Goal: Information Seeking & Learning: Learn about a topic

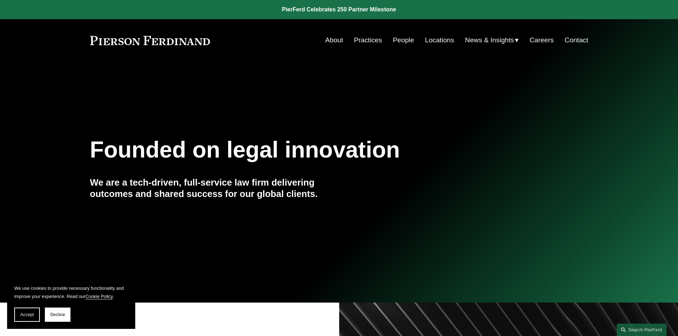
click at [402, 37] on link "People" at bounding box center [403, 40] width 21 height 14
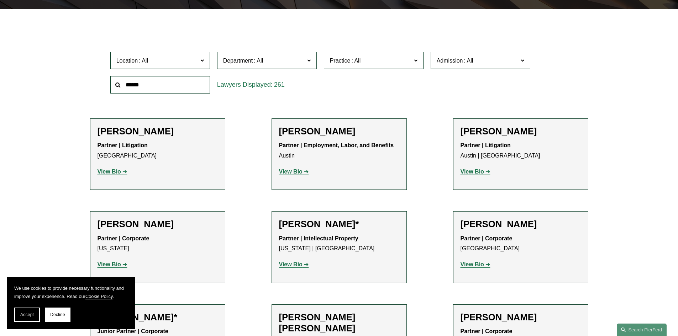
scroll to position [213, 0]
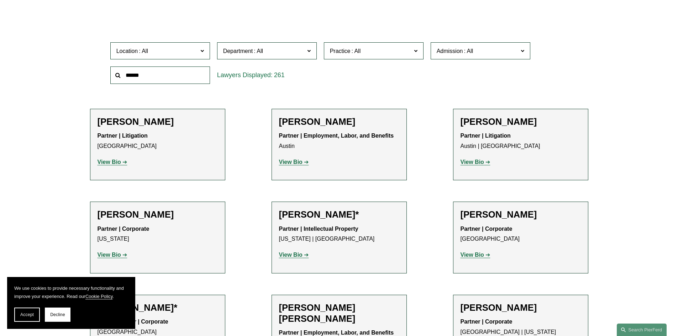
click at [200, 52] on label "Location" at bounding box center [160, 50] width 100 height 17
click at [0, 0] on link "[GEOGRAPHIC_DATA]" at bounding box center [0, 0] width 0 height 0
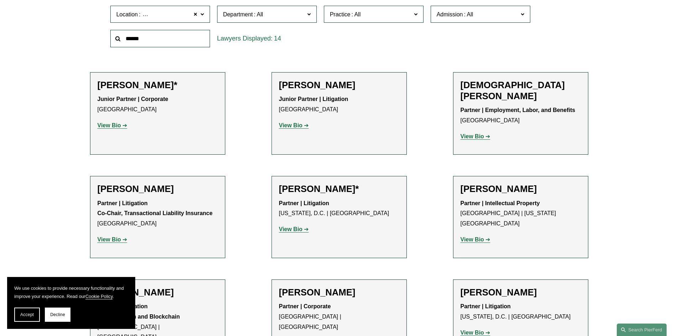
scroll to position [249, 0]
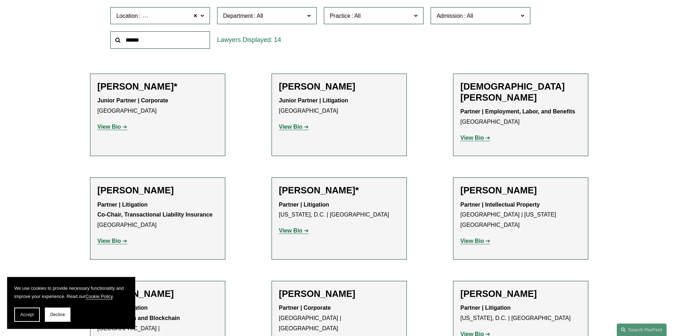
click at [288, 228] on strong "View Bio" at bounding box center [290, 231] width 23 height 6
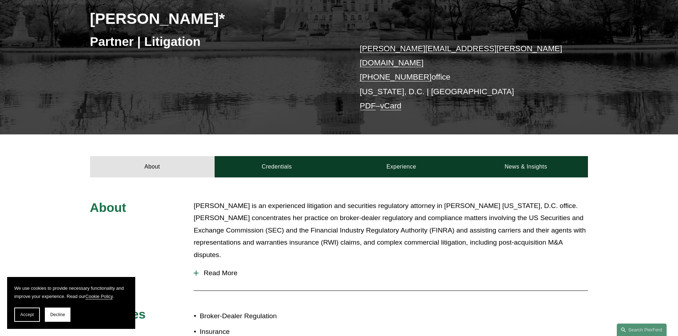
scroll to position [178, 0]
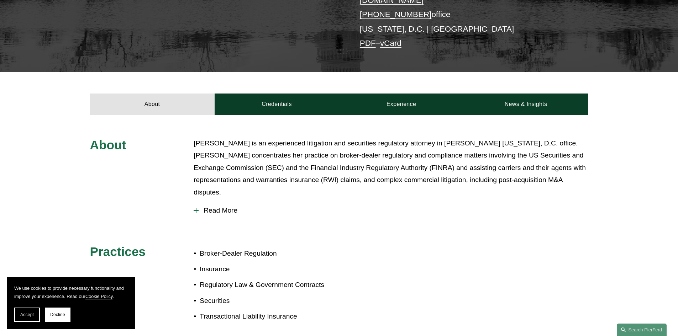
click at [233, 207] on span "Read More" at bounding box center [393, 211] width 389 height 8
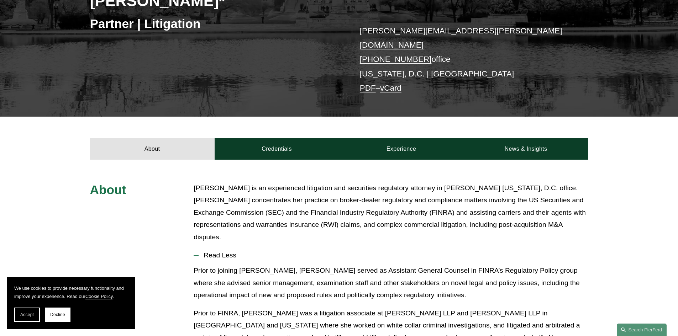
scroll to position [130, 0]
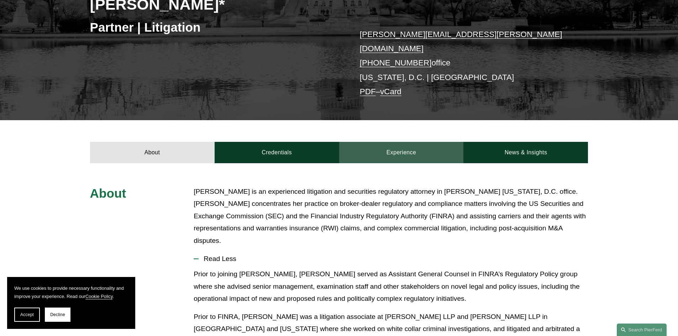
click at [386, 147] on link "Experience" at bounding box center [401, 152] width 125 height 21
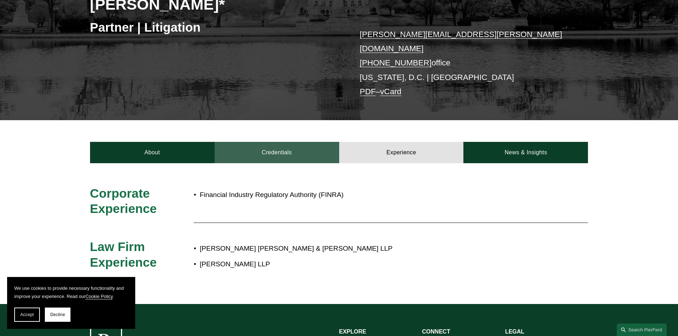
click at [282, 142] on link "Credentials" at bounding box center [277, 152] width 125 height 21
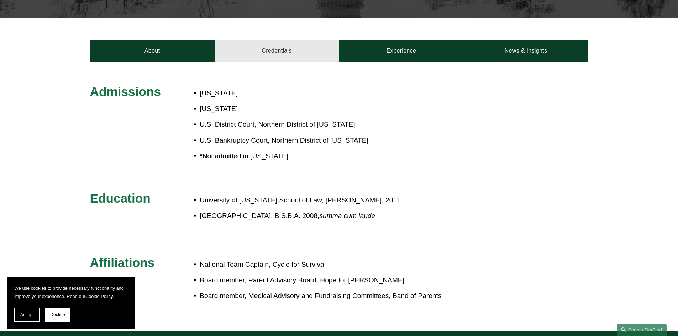
scroll to position [236, 0]
